Goal: Navigation & Orientation: Find specific page/section

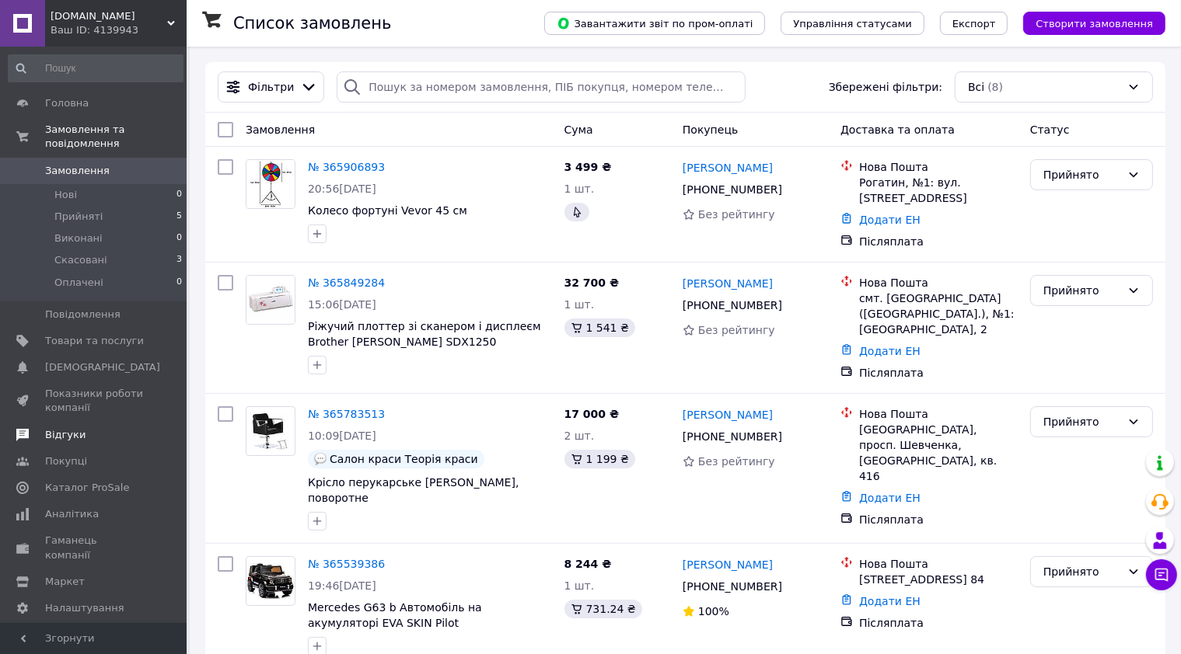
click at [81, 422] on link "Відгуки" at bounding box center [95, 435] width 191 height 26
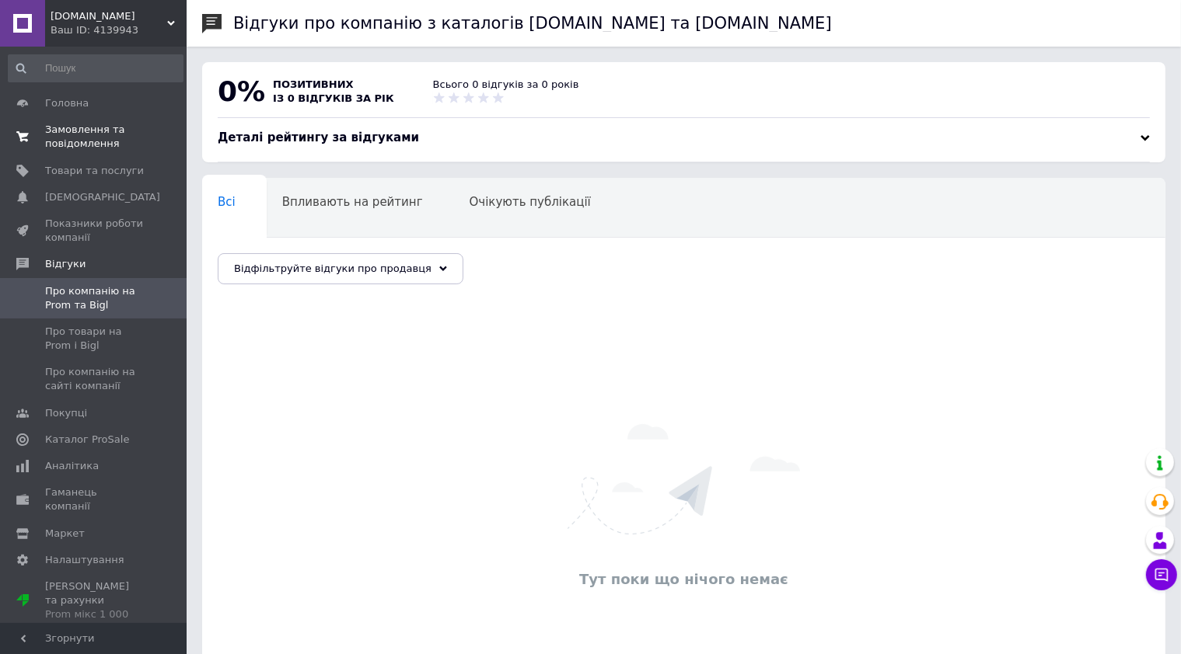
click at [89, 138] on span "Замовлення та повідомлення" at bounding box center [94, 137] width 99 height 28
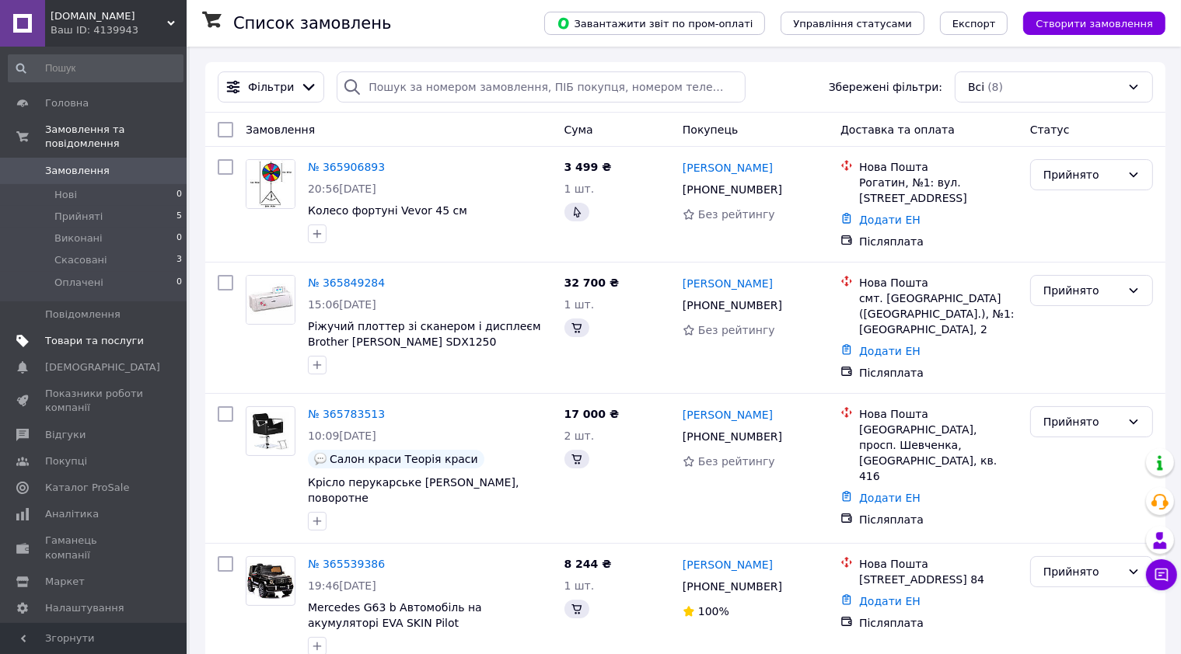
click at [106, 334] on span "Товари та послуги" at bounding box center [94, 341] width 99 height 14
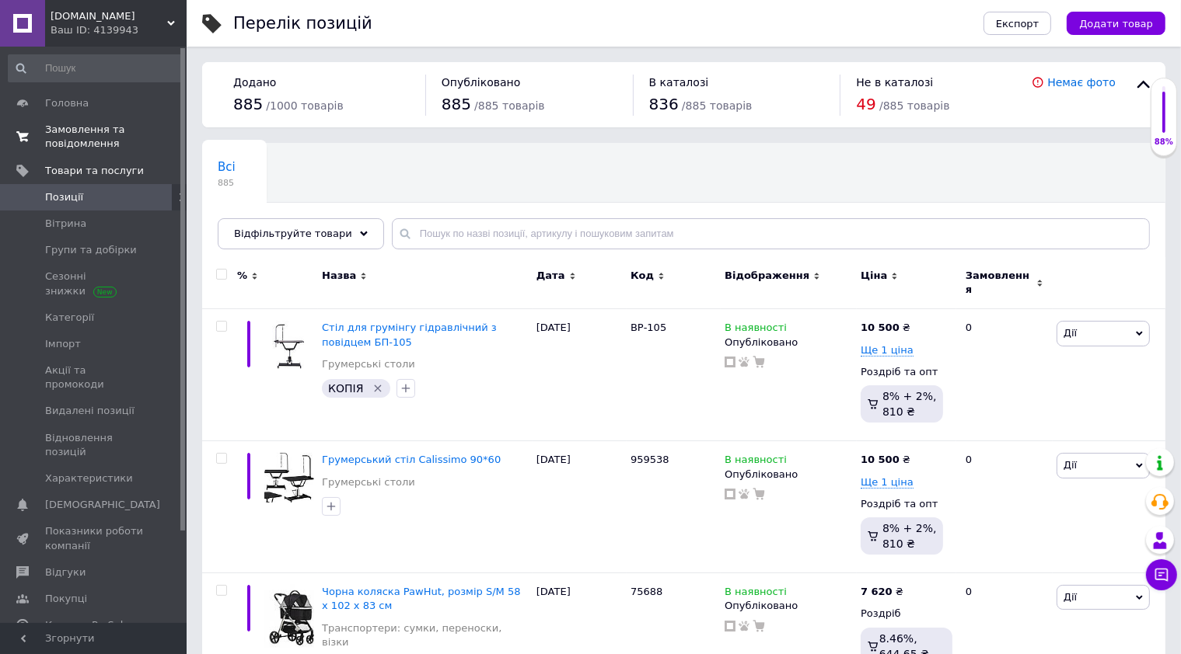
click at [96, 148] on span "Замовлення та повідомлення" at bounding box center [94, 137] width 99 height 28
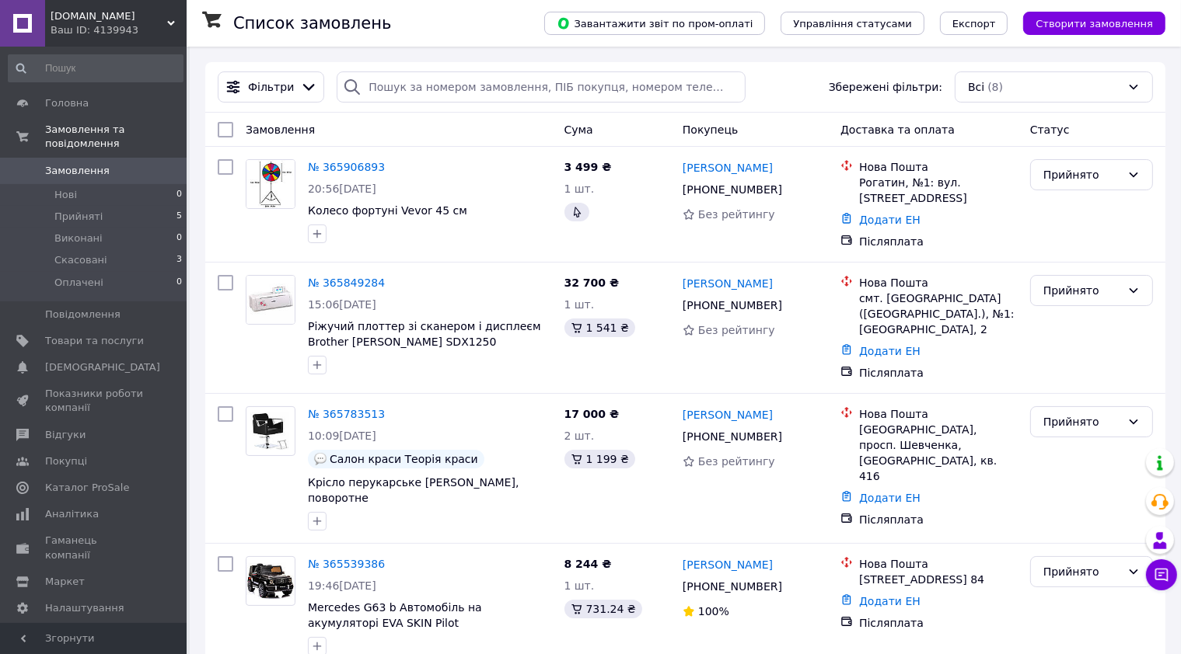
scroll to position [22, 0]
